Goal: Task Accomplishment & Management: Manage account settings

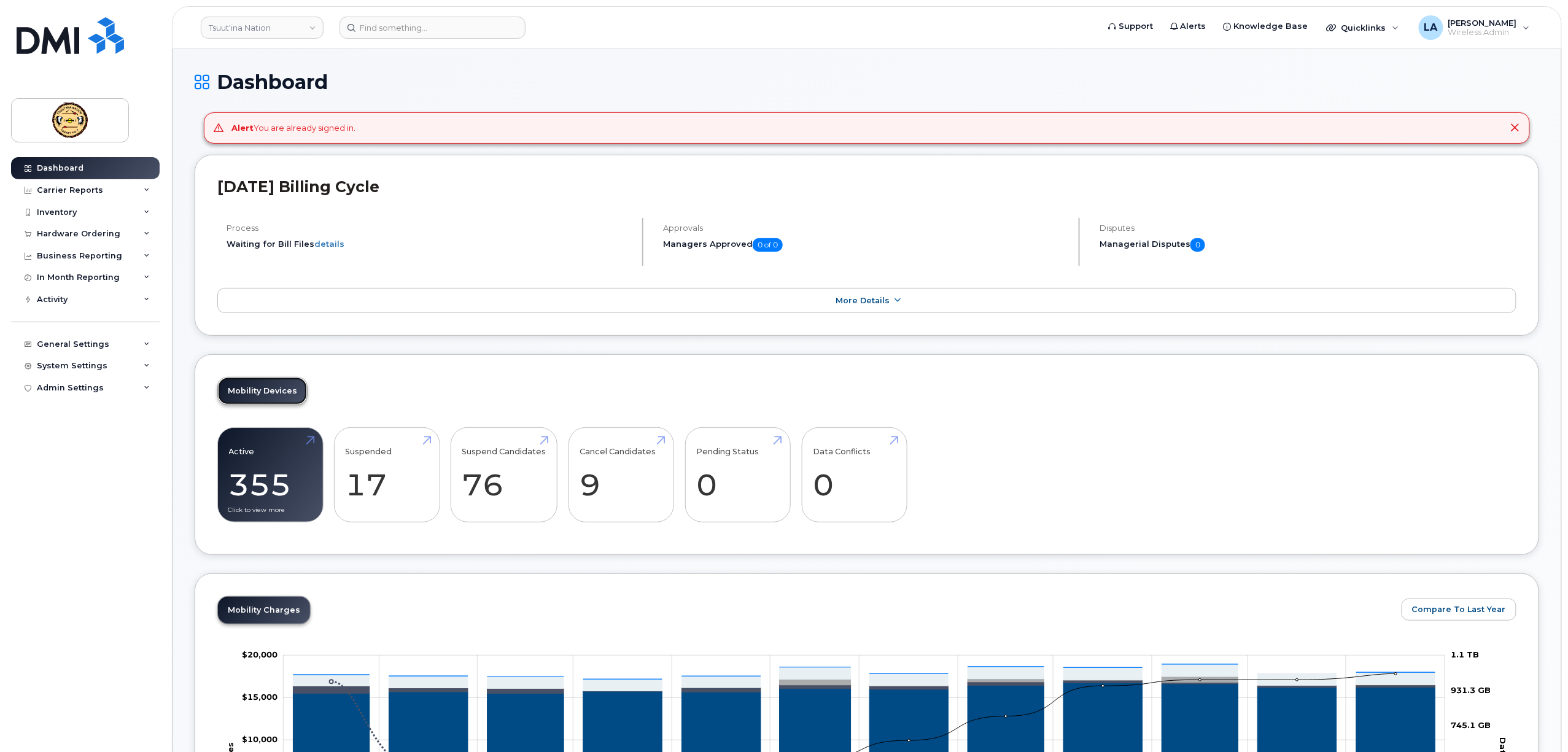
click at [265, 402] on link "Mobility Devices" at bounding box center [262, 390] width 89 height 27
click at [254, 489] on link "Active 355 26%" at bounding box center [270, 475] width 83 height 81
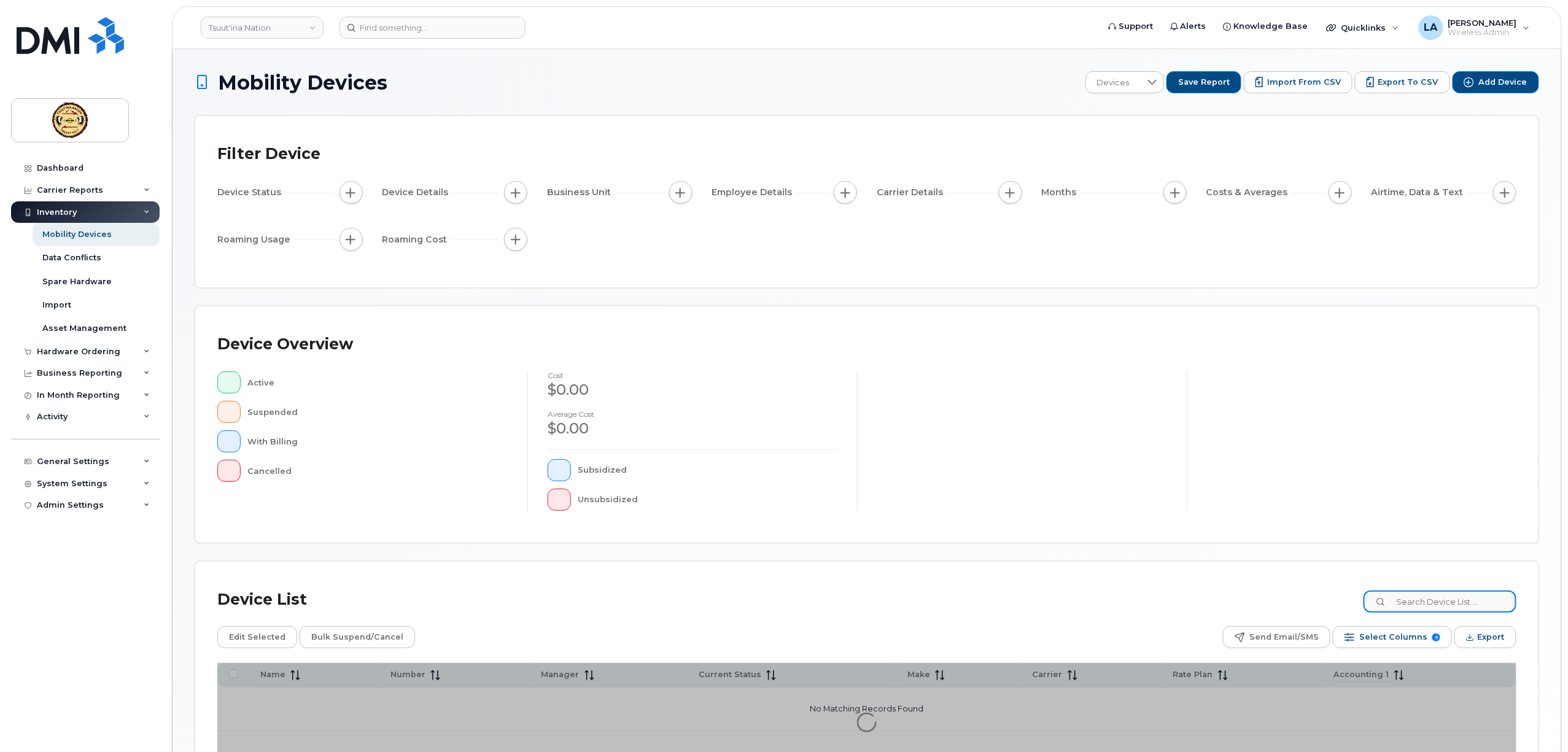
drag, startPoint x: 1478, startPoint y: 599, endPoint x: 1462, endPoint y: 600, distance: 16.0
click at [1477, 599] on input at bounding box center [1439, 602] width 152 height 22
paste input "JACOBS"
type input "JACOBS"
drag, startPoint x: 1457, startPoint y: 597, endPoint x: 1008, endPoint y: 607, distance: 449.1
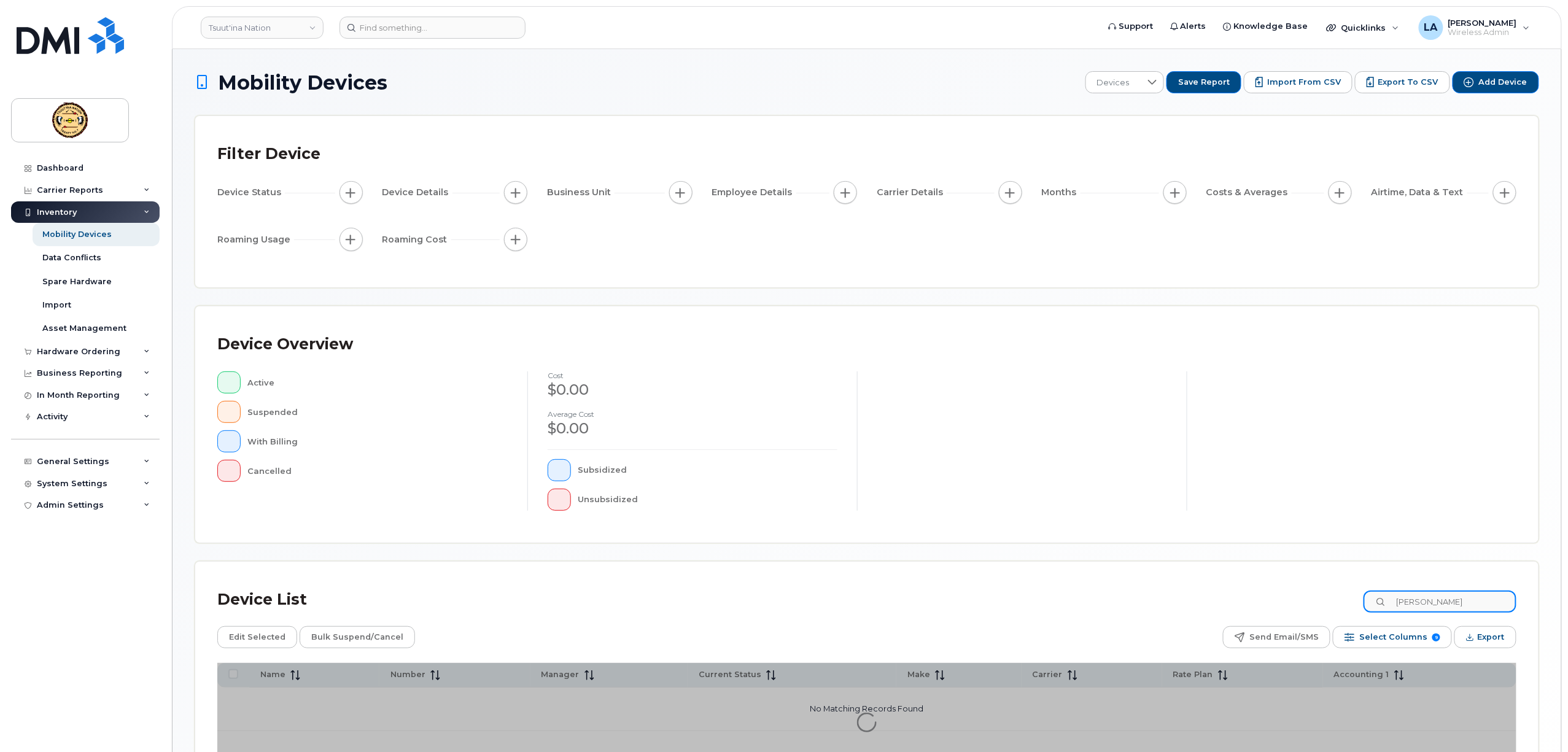
click at [1008, 607] on div "Device List JACOBS" at bounding box center [867, 600] width 1299 height 32
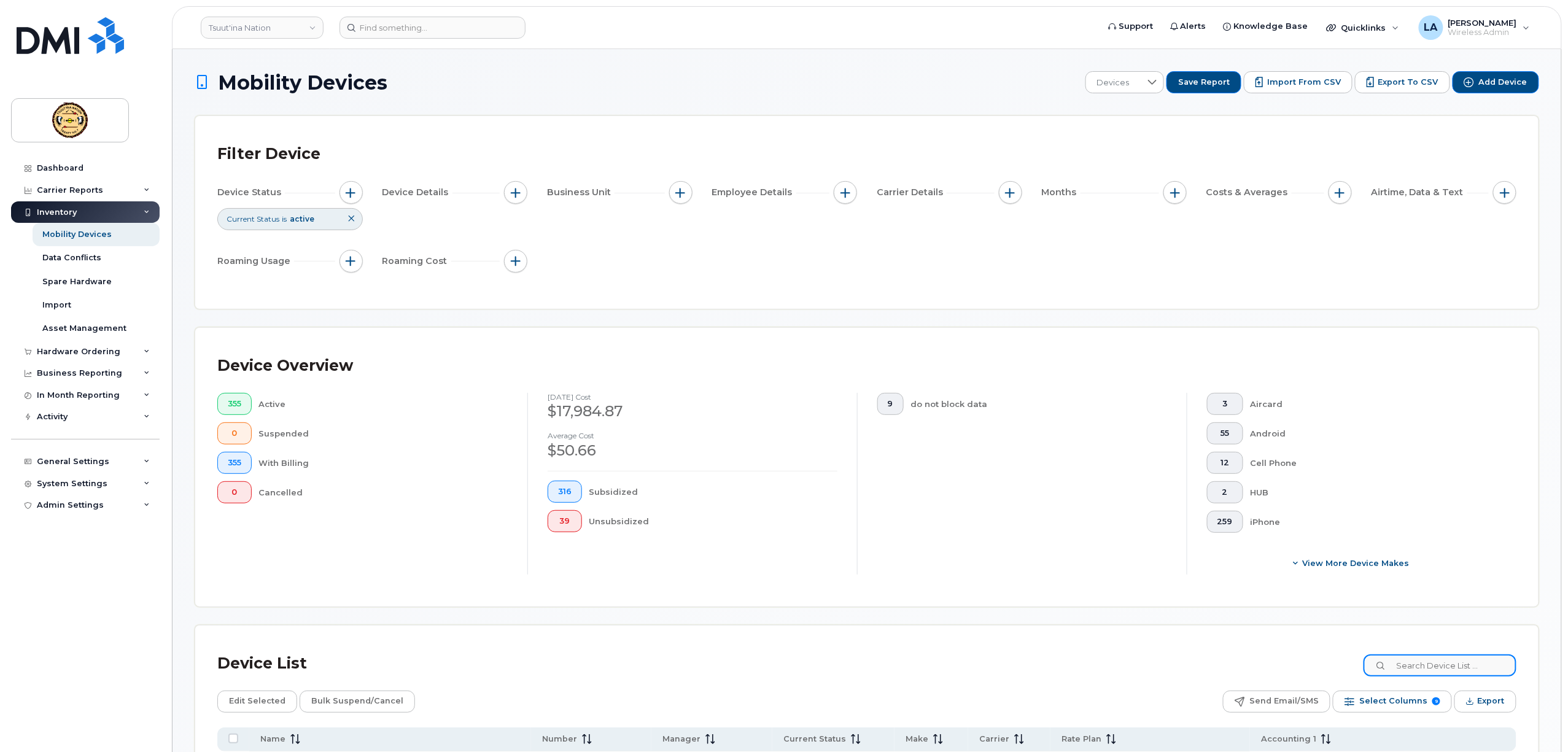
click at [1415, 670] on input at bounding box center [1439, 665] width 152 height 22
paste input "5874334094"
type input "5874334094"
click at [1229, 657] on div "Device List 5874334094" at bounding box center [867, 663] width 1299 height 32
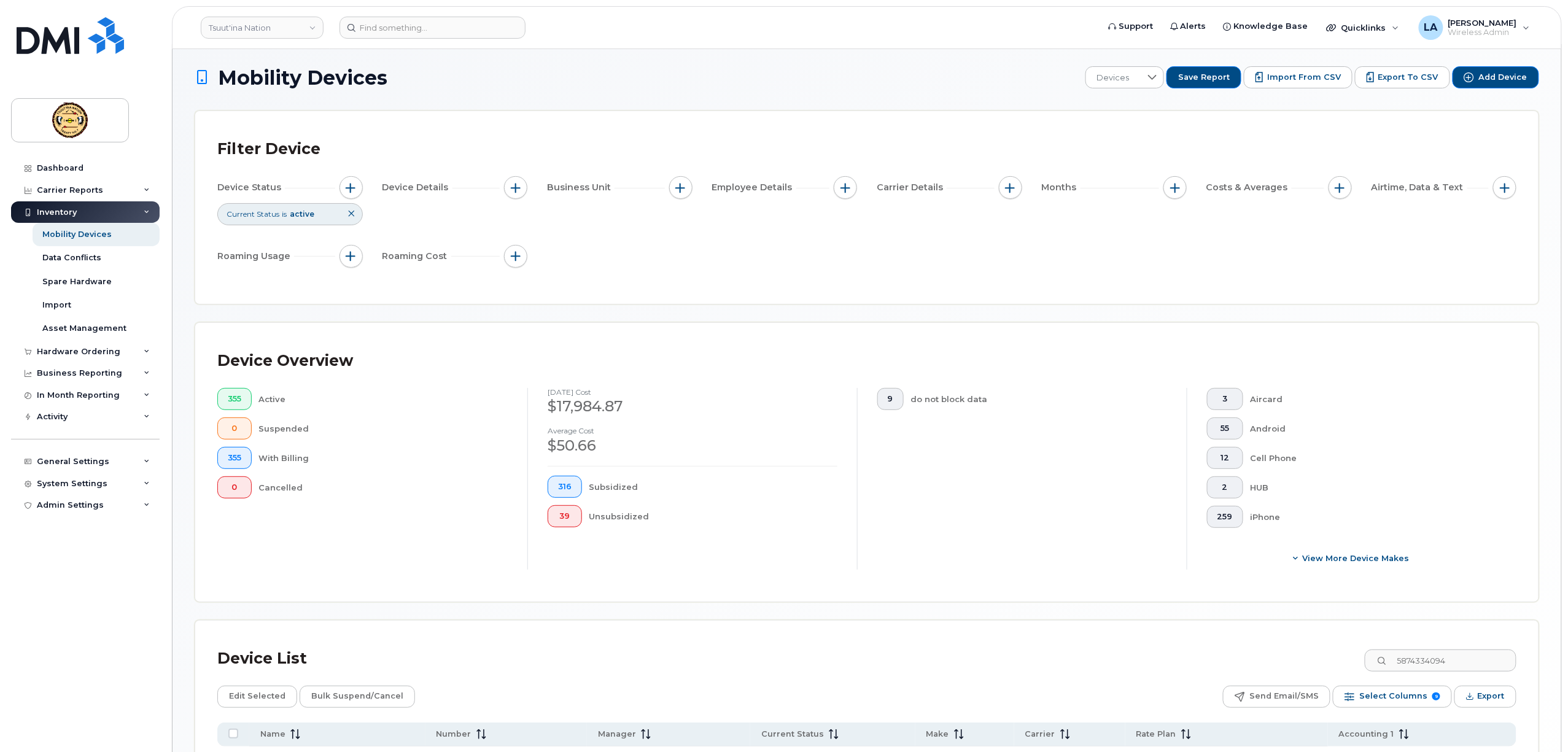
scroll to position [139, 0]
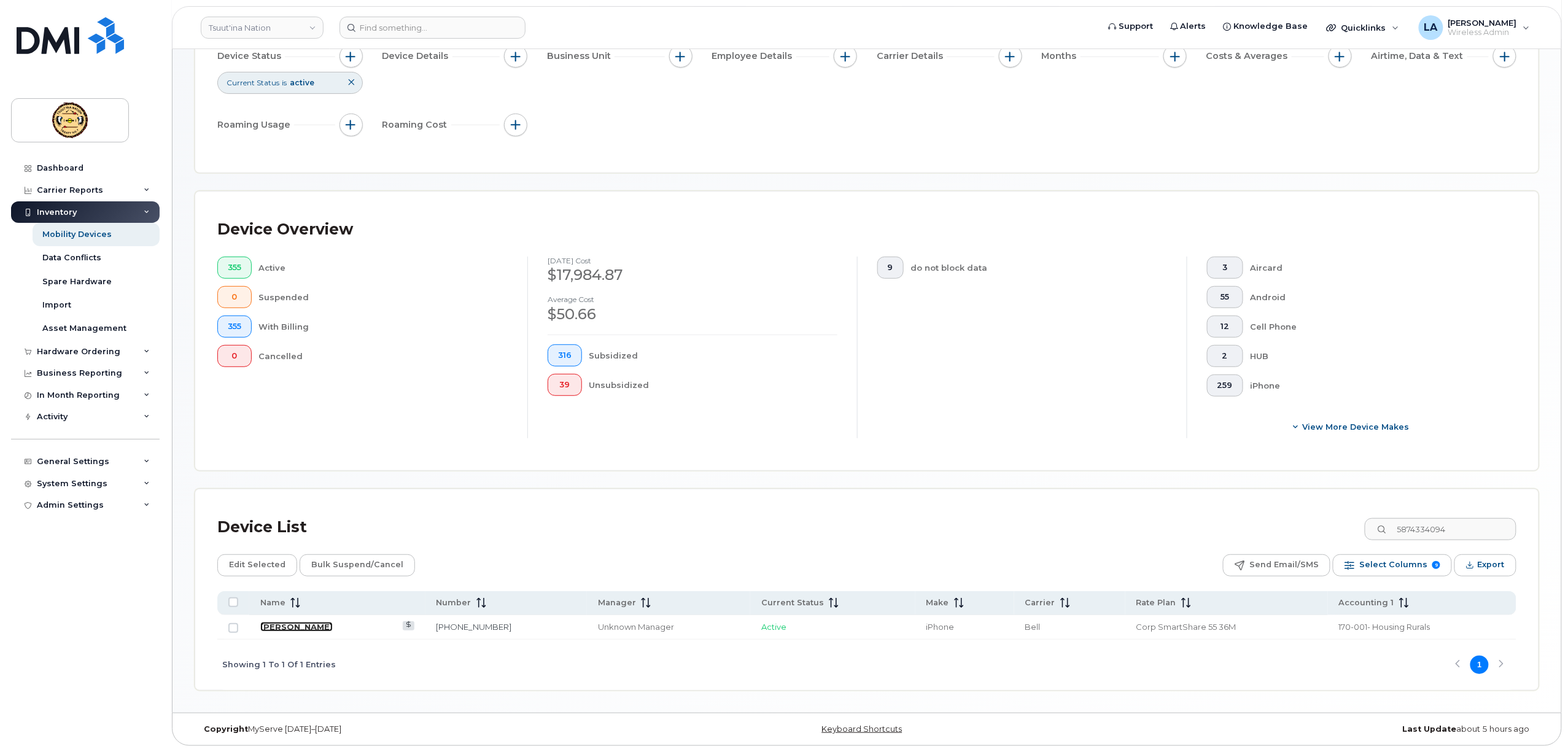
click at [300, 621] on link "[PERSON_NAME]" at bounding box center [296, 626] width 72 height 10
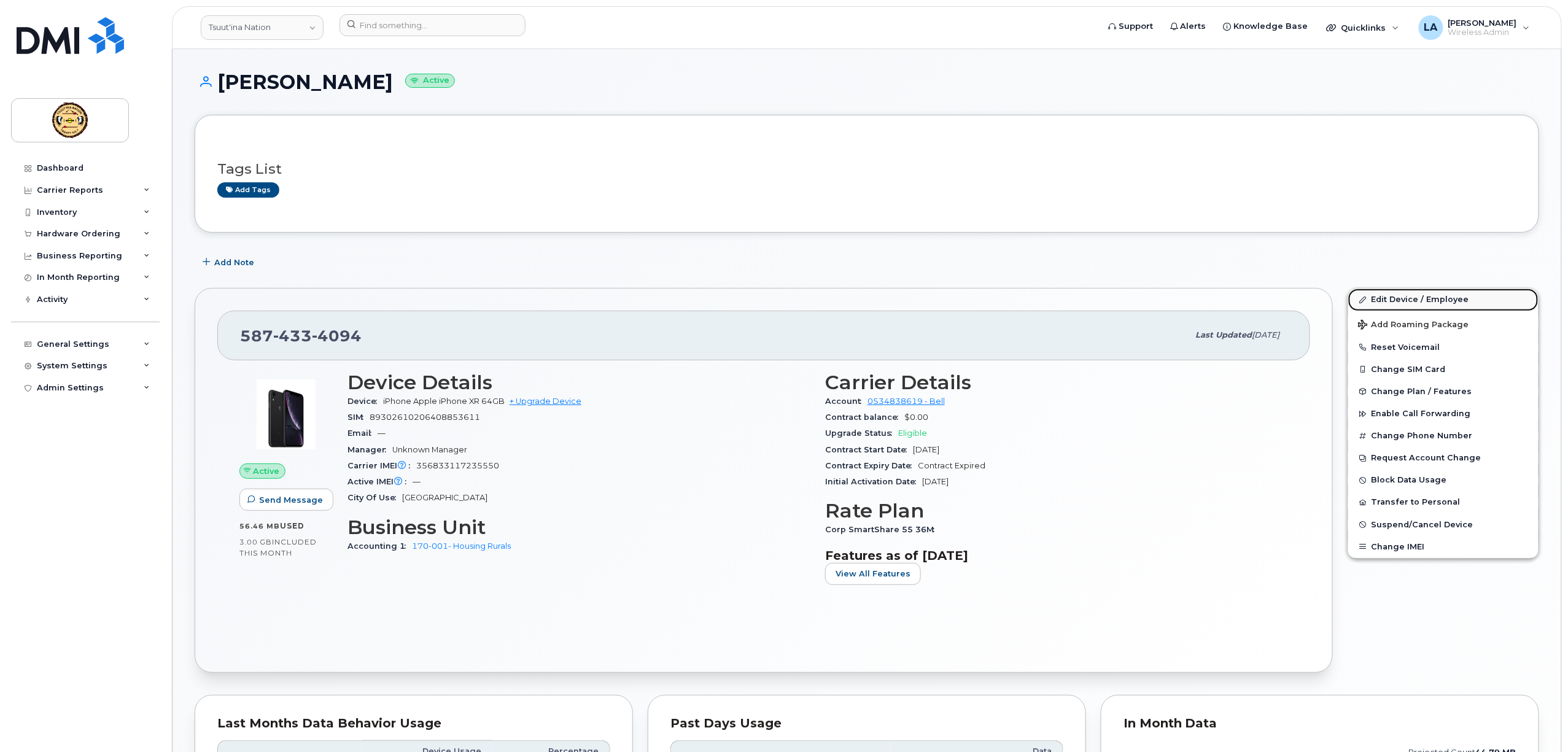
click at [1406, 295] on link "Edit Device / Employee" at bounding box center [1443, 299] width 190 height 22
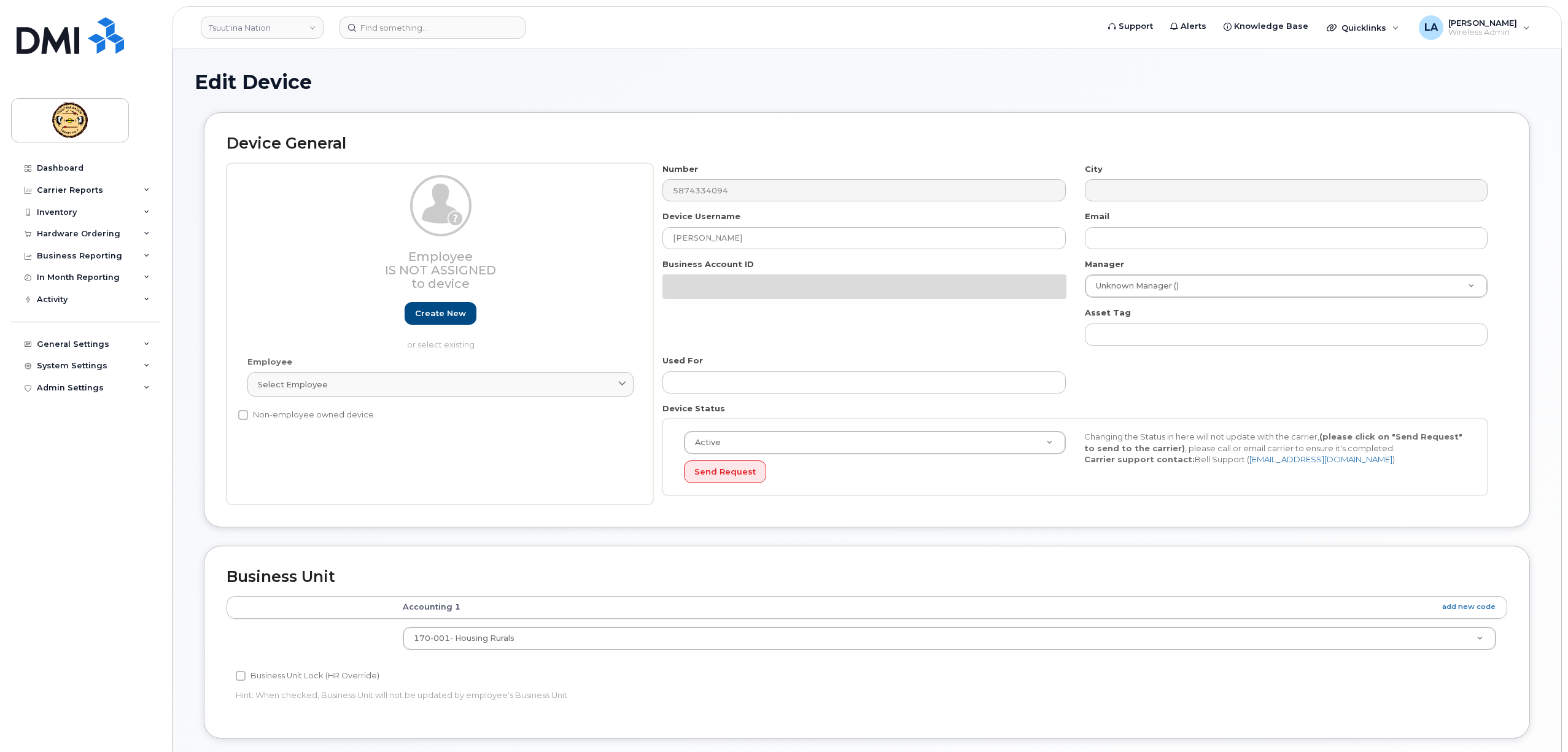
select select "273750"
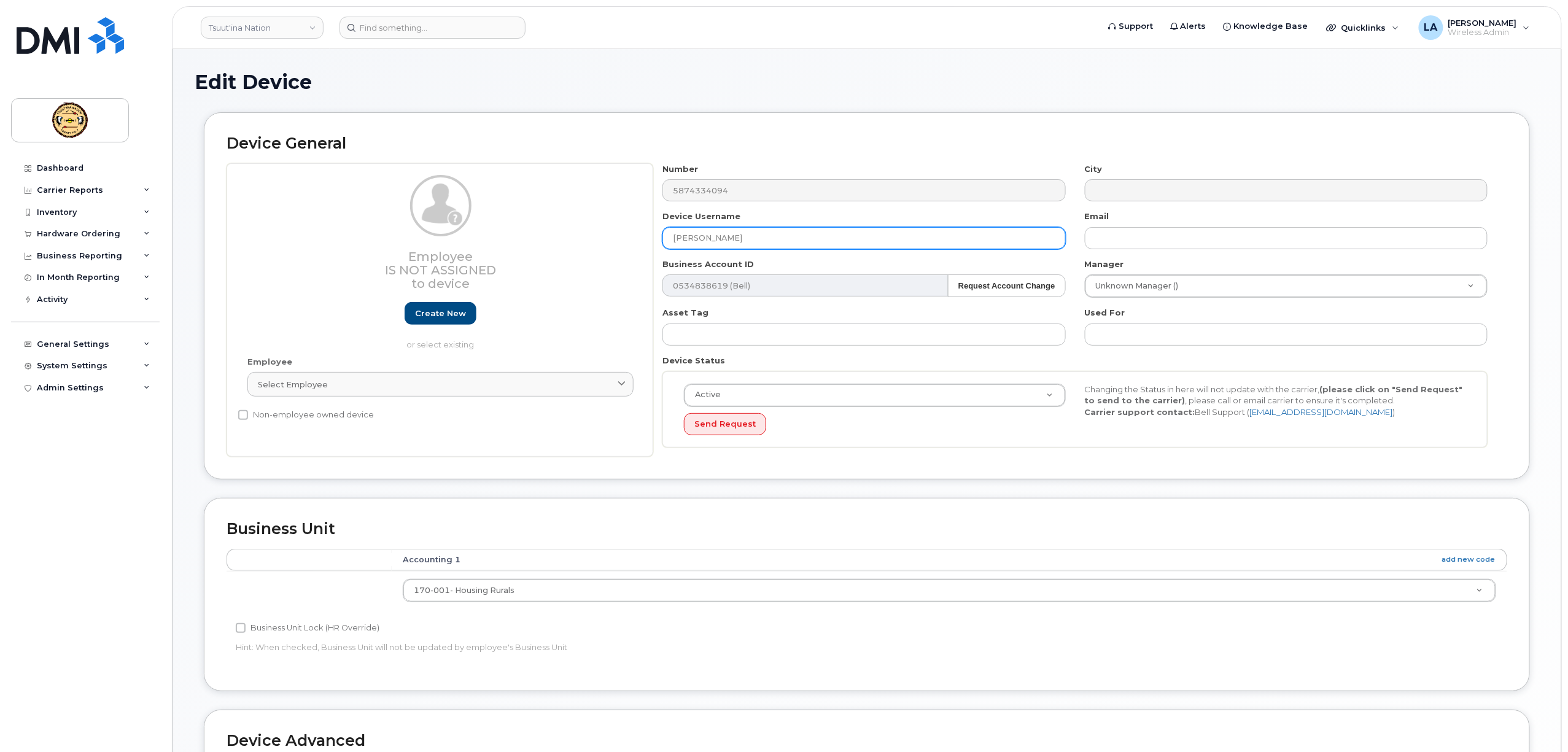
click at [789, 246] on input "[PERSON_NAME]" at bounding box center [863, 237] width 403 height 22
drag, startPoint x: 519, startPoint y: 243, endPoint x: 374, endPoint y: 266, distance: 146.8
click at [415, 262] on div "Employee Is not assigned to device Create new or select existing Employee Selec…" at bounding box center [867, 310] width 1281 height 294
paste input "[PERSON_NAME]"
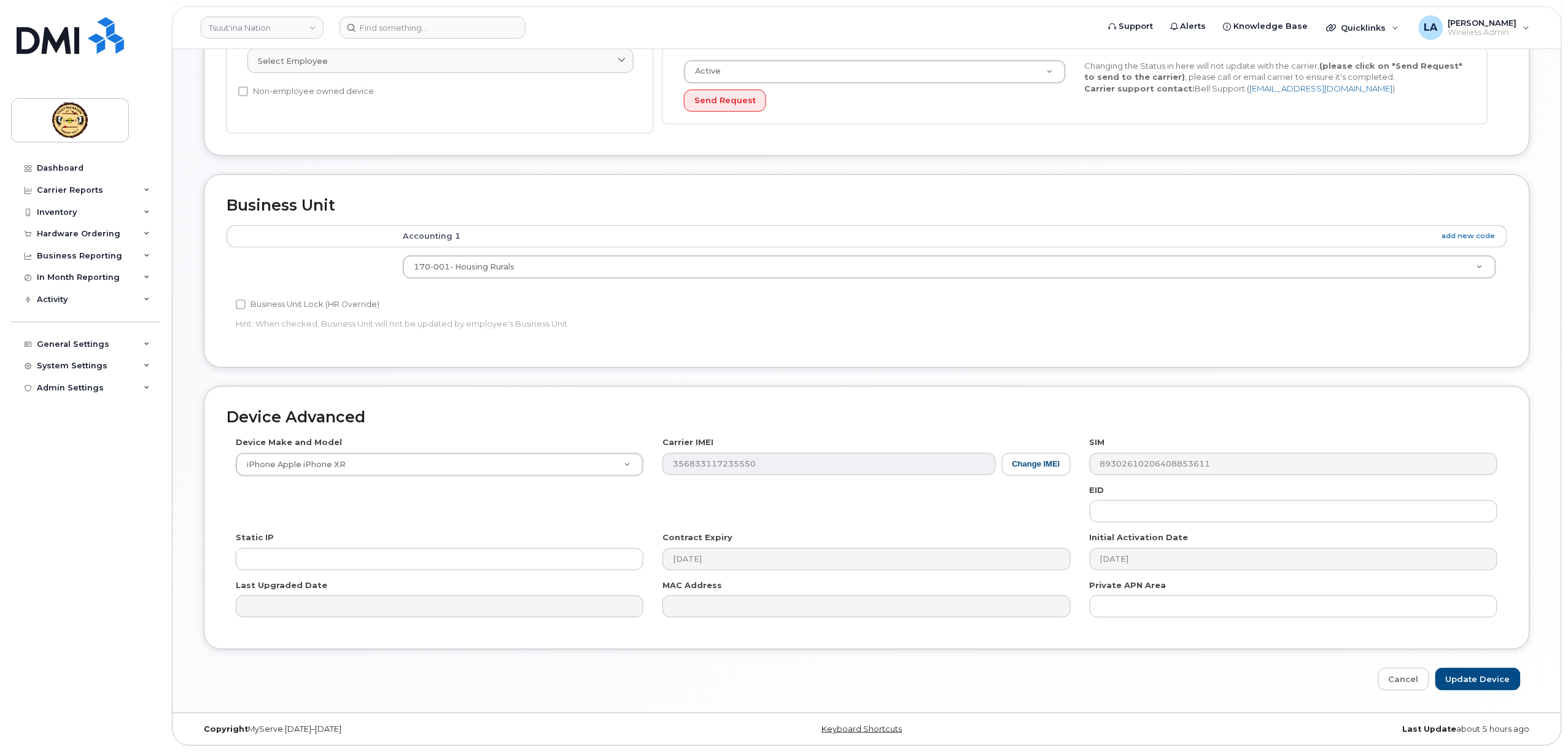
scroll to position [328, 0]
type input "[PERSON_NAME]"
click at [1481, 673] on input "Update Device" at bounding box center [1478, 679] width 85 height 23
type input "Saving..."
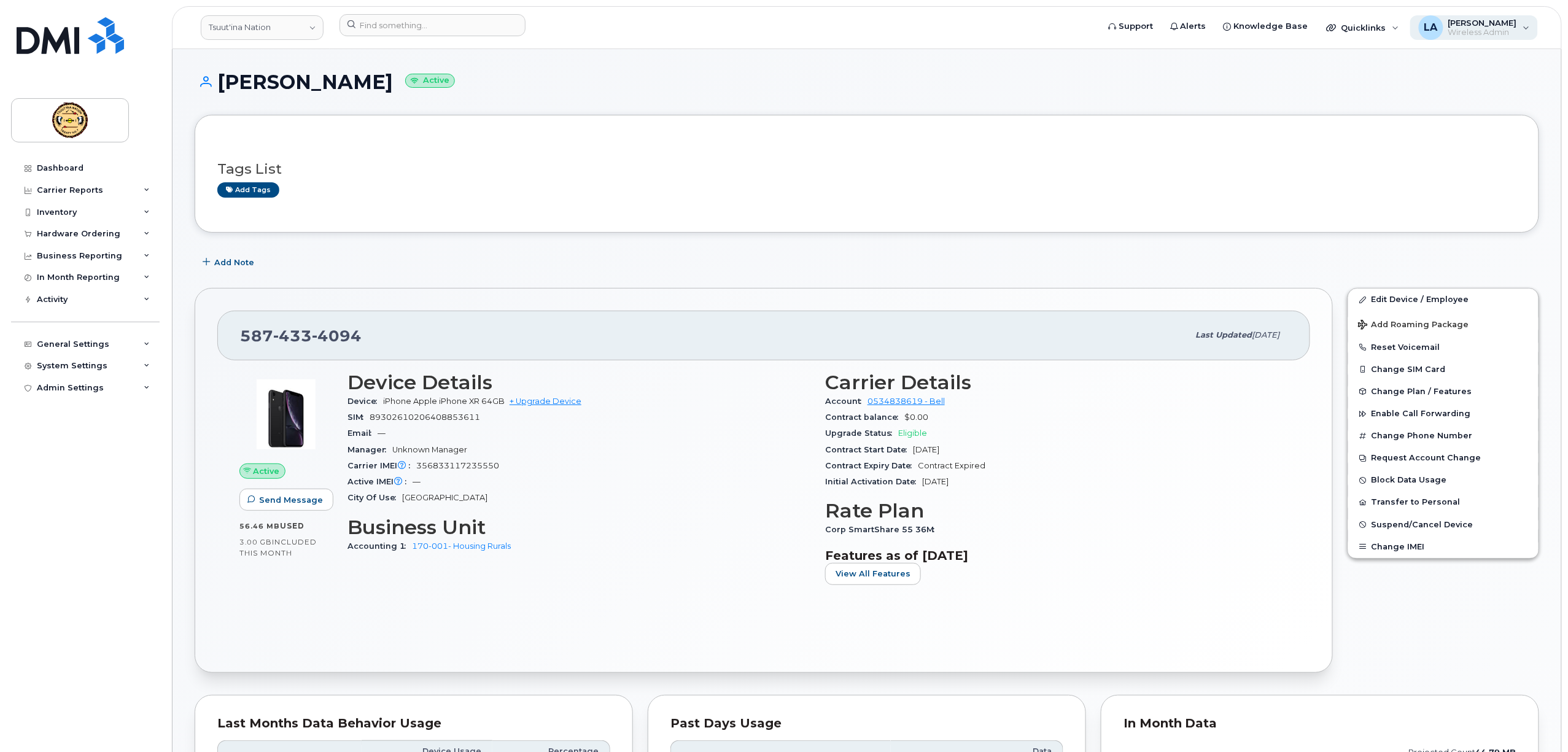
click at [1491, 25] on span "[PERSON_NAME]" at bounding box center [1482, 23] width 68 height 10
click at [1398, 126] on div "Sign out" at bounding box center [1448, 122] width 177 height 23
